Goal: Task Accomplishment & Management: Manage account settings

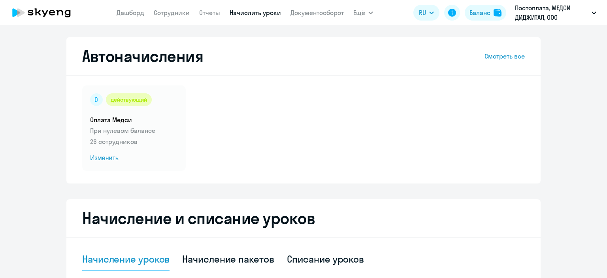
select select "10"
click at [164, 17] on app-menu-item-link "Сотрудники" at bounding box center [172, 13] width 36 height 10
click at [168, 12] on link "Сотрудники" at bounding box center [172, 13] width 36 height 8
select select "30"
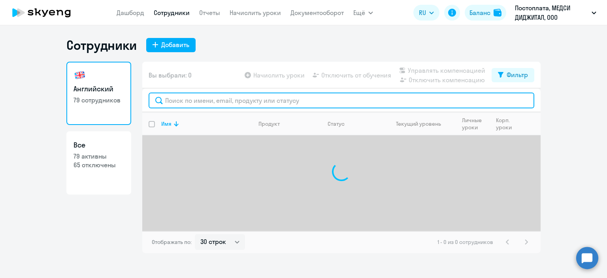
click at [180, 105] on input "text" at bounding box center [342, 100] width 386 height 16
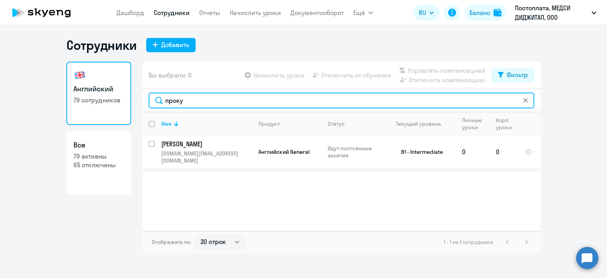
type input "проку"
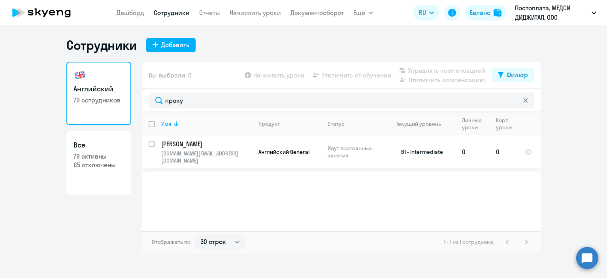
click at [476, 148] on td "0" at bounding box center [473, 151] width 34 height 33
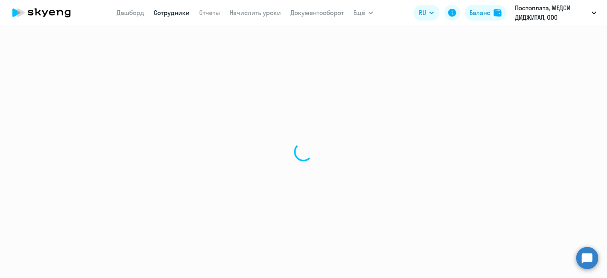
select select "english"
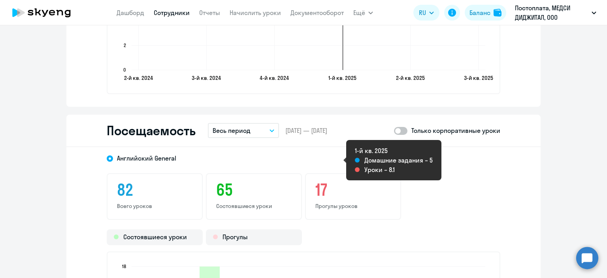
scroll to position [948, 0]
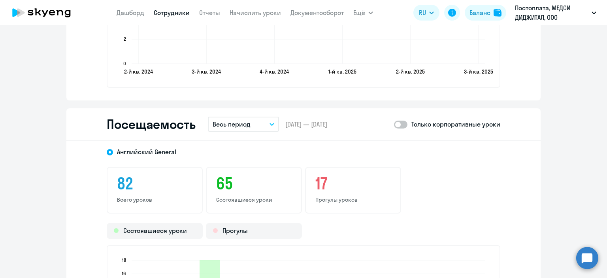
click at [247, 124] on button "Весь период" at bounding box center [243, 124] width 71 height 15
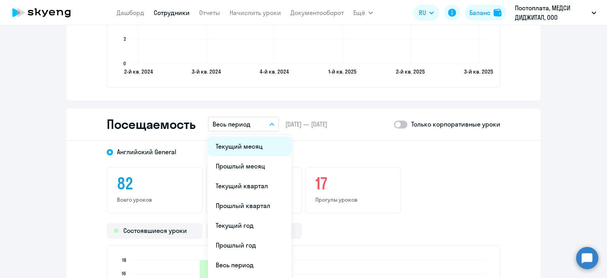
click at [256, 151] on li "Текущий месяц" at bounding box center [249, 146] width 83 height 20
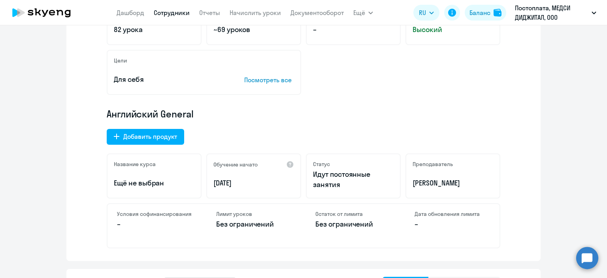
scroll to position [158, 0]
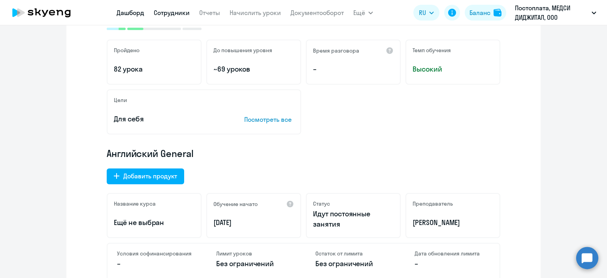
click at [136, 12] on link "Дашборд" at bounding box center [131, 13] width 28 height 8
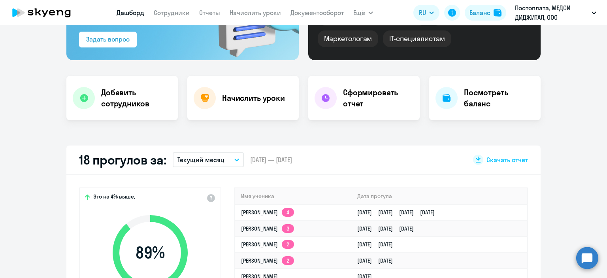
scroll to position [55, 0]
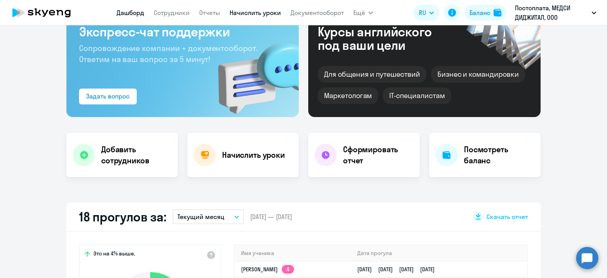
click at [234, 14] on link "Начислить уроки" at bounding box center [255, 13] width 51 height 8
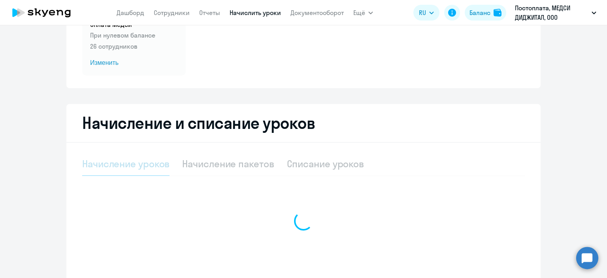
select select "10"
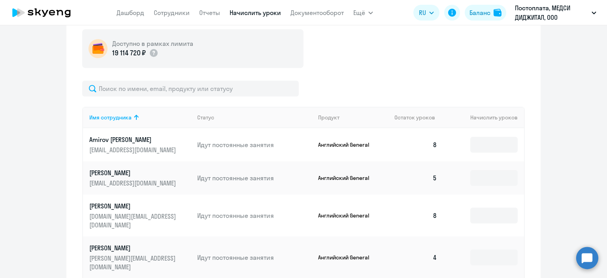
scroll to position [277, 0]
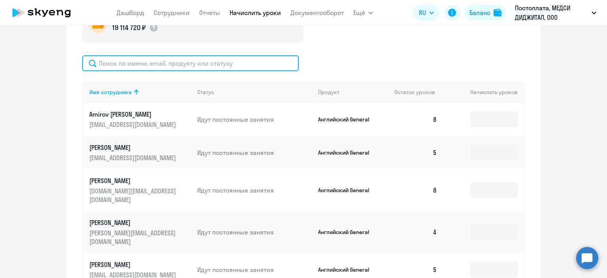
click at [159, 58] on input "text" at bounding box center [190, 63] width 217 height 16
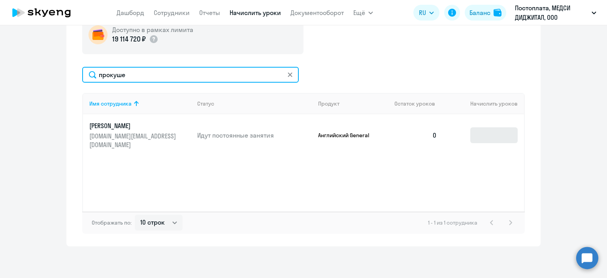
type input "прокуше"
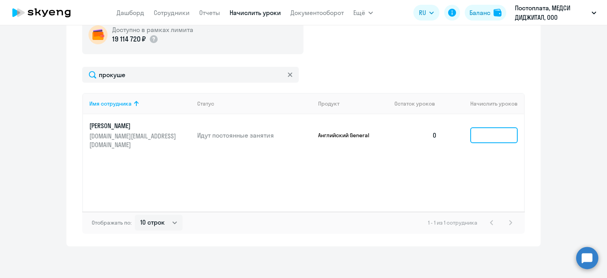
click at [477, 132] on input at bounding box center [493, 135] width 47 height 16
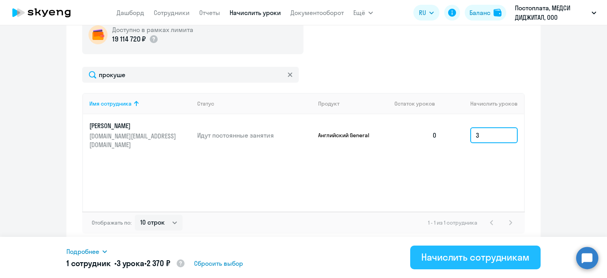
type input "3"
click at [478, 254] on div "Начислить сотрудникам" at bounding box center [475, 256] width 108 height 13
